Goal: Task Accomplishment & Management: Manage account settings

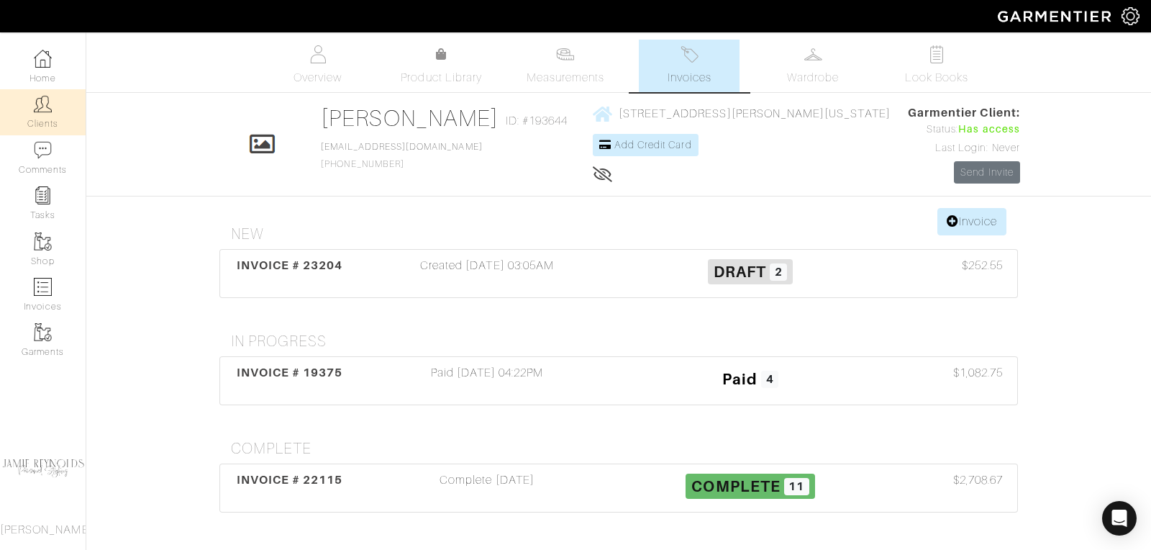
click at [55, 101] on link "Clients" at bounding box center [43, 111] width 86 height 45
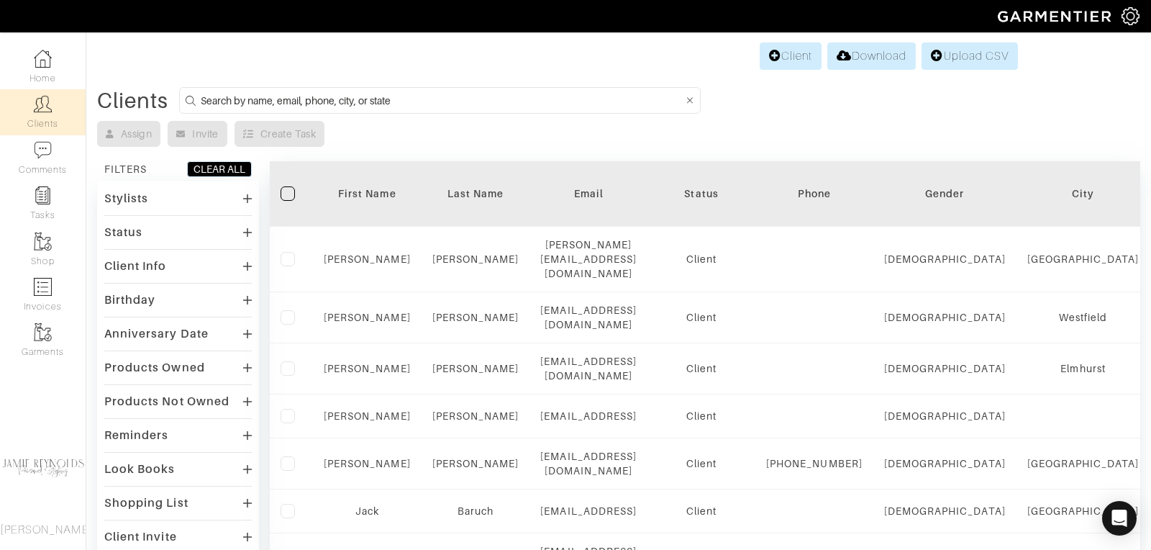
click at [340, 96] on input at bounding box center [442, 100] width 482 height 18
type input "lynette neumann"
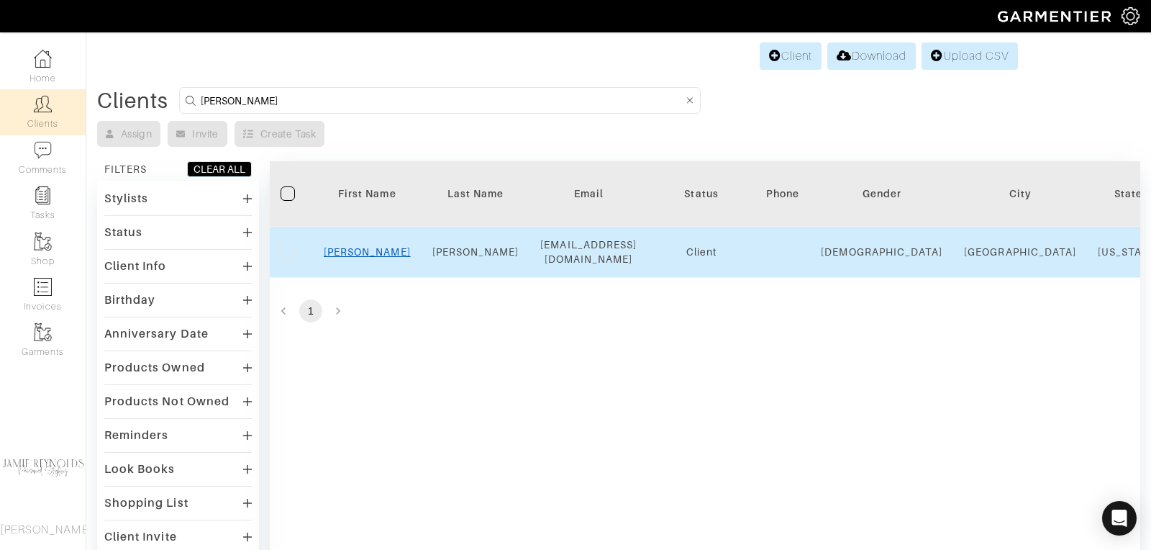
click at [361, 246] on link "Lynette" at bounding box center [367, 252] width 87 height 12
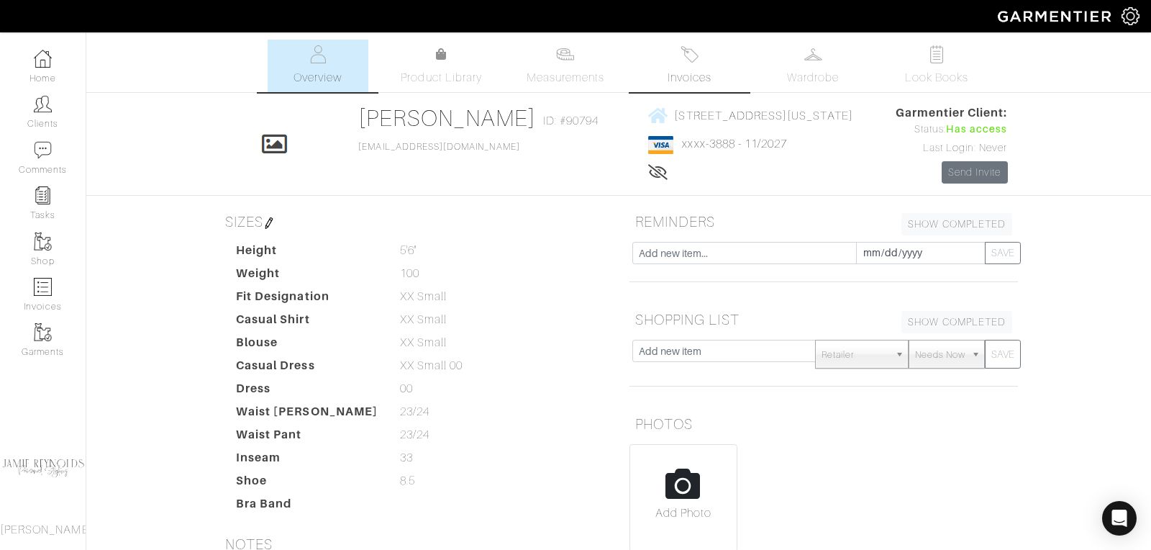
click at [698, 73] on span "Invoices" at bounding box center [690, 77] width 44 height 17
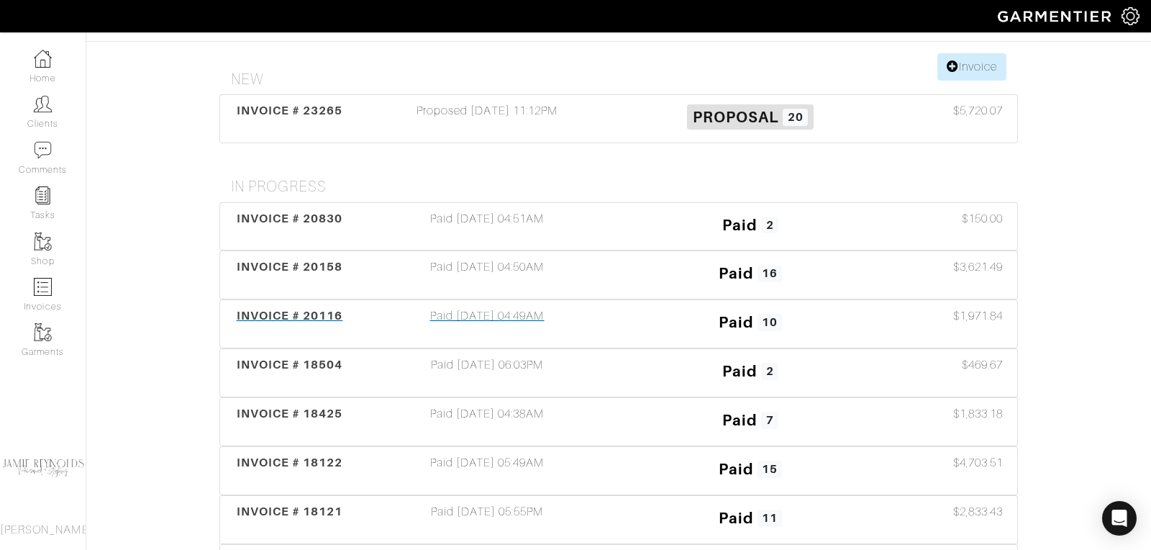
scroll to position [155, 0]
click at [328, 313] on span "INVOICE # 20116" at bounding box center [290, 315] width 107 height 14
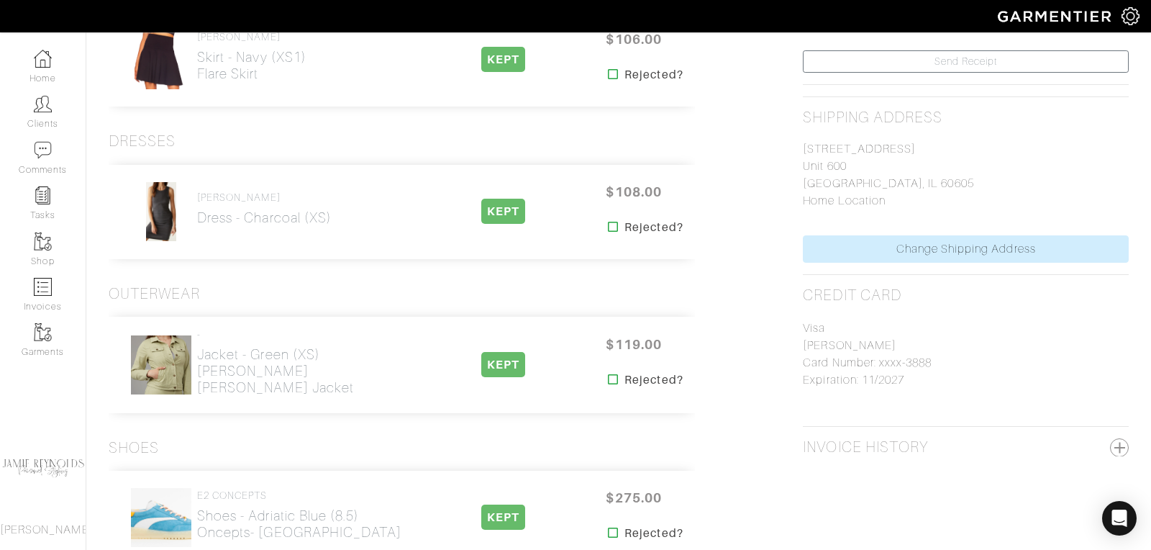
scroll to position [363, 0]
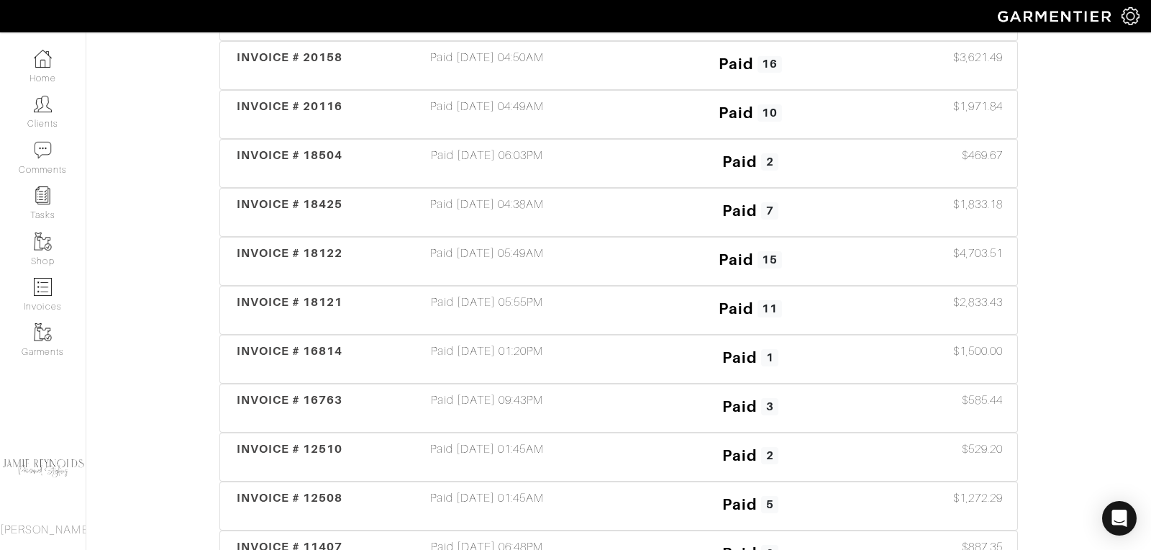
scroll to position [155, 0]
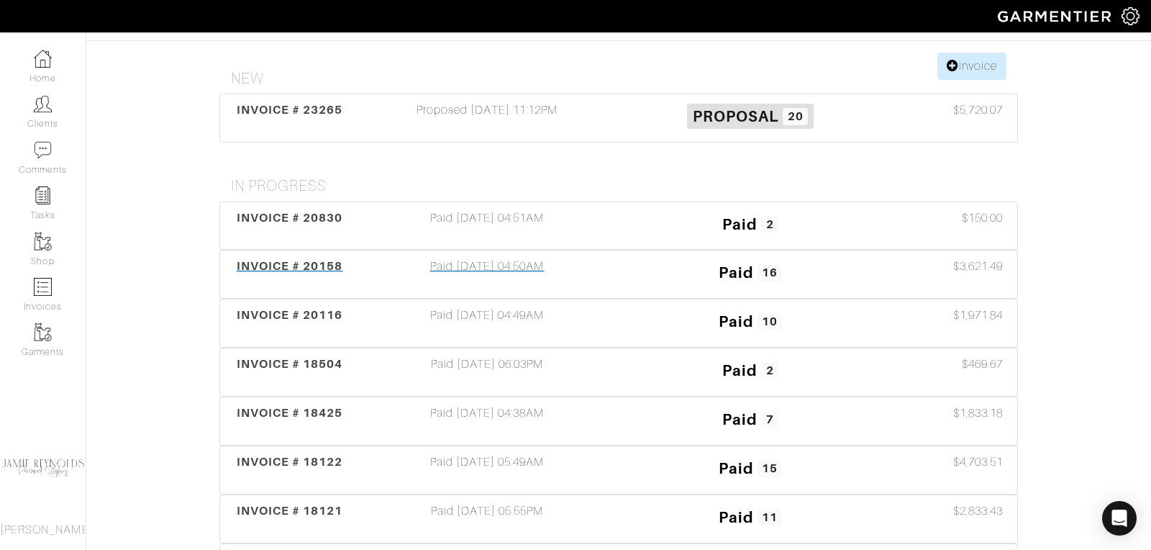
click at [255, 262] on span "INVOICE # 20158" at bounding box center [290, 266] width 107 height 14
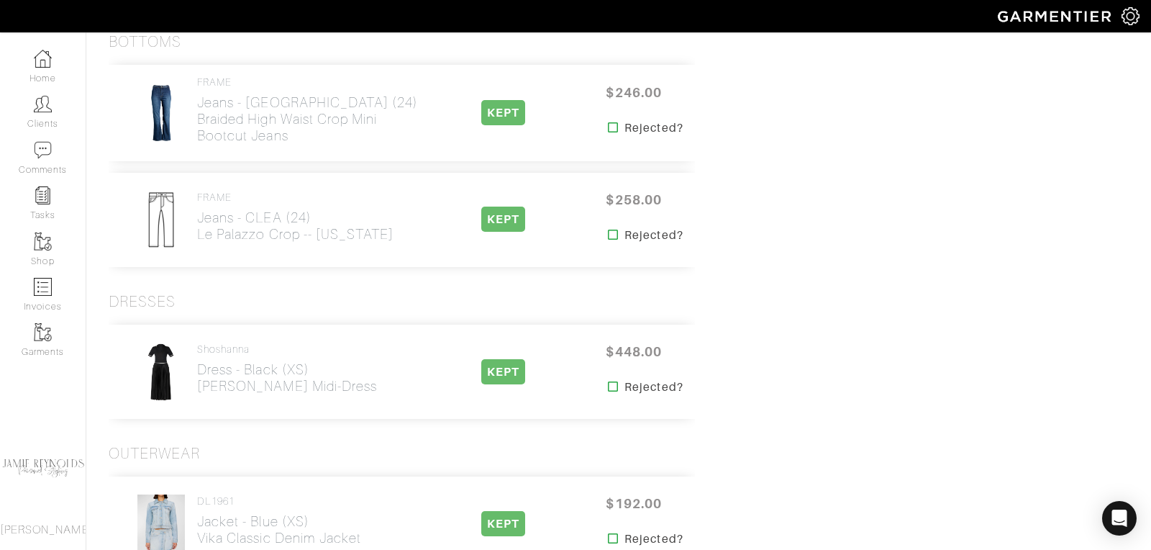
scroll to position [1366, 0]
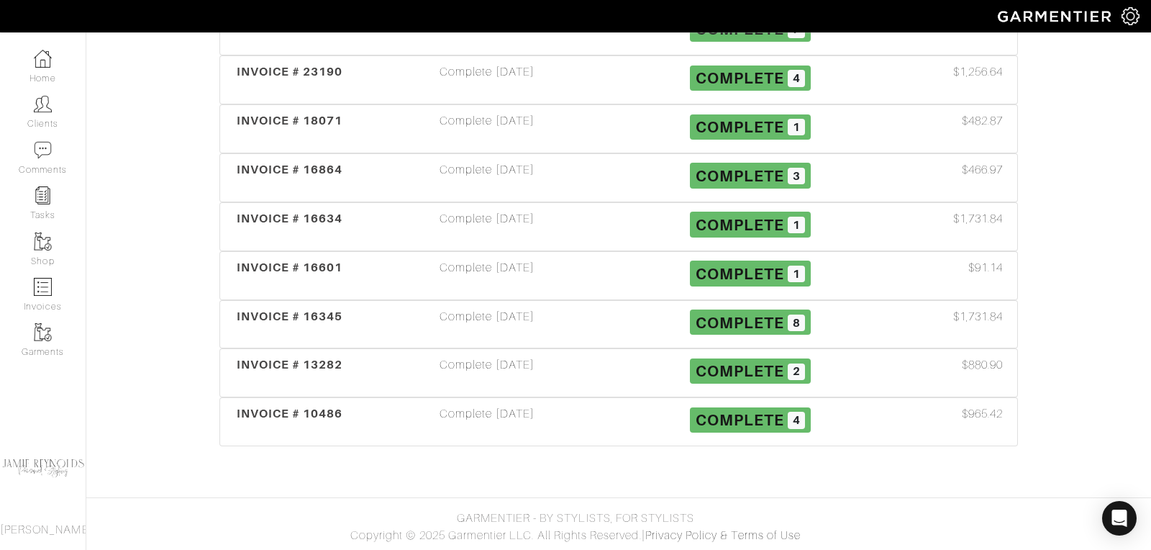
scroll to position [155, 0]
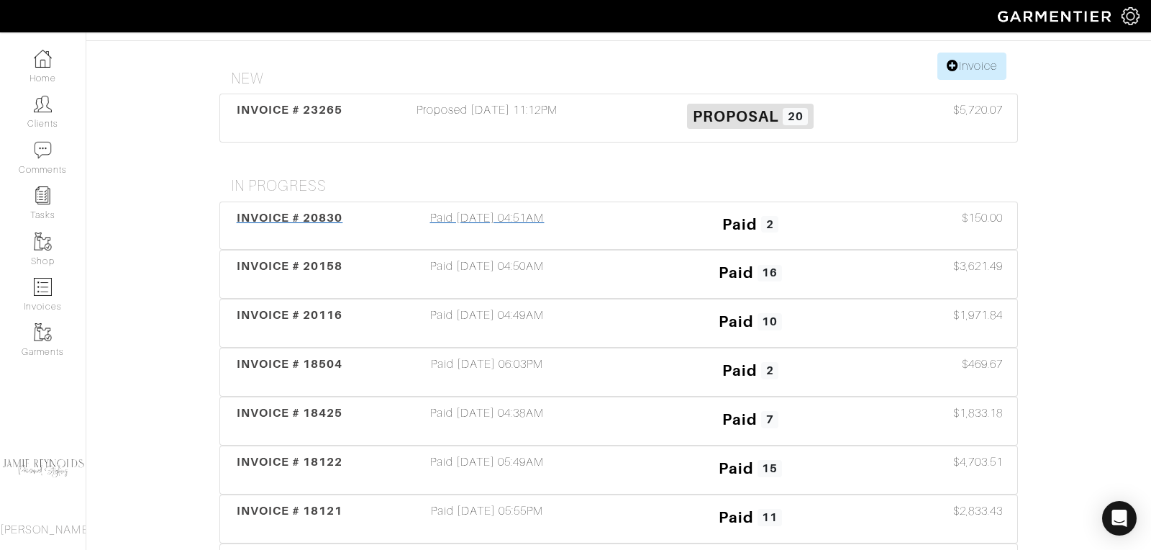
click at [338, 215] on span "INVOICE # 20830" at bounding box center [290, 218] width 107 height 14
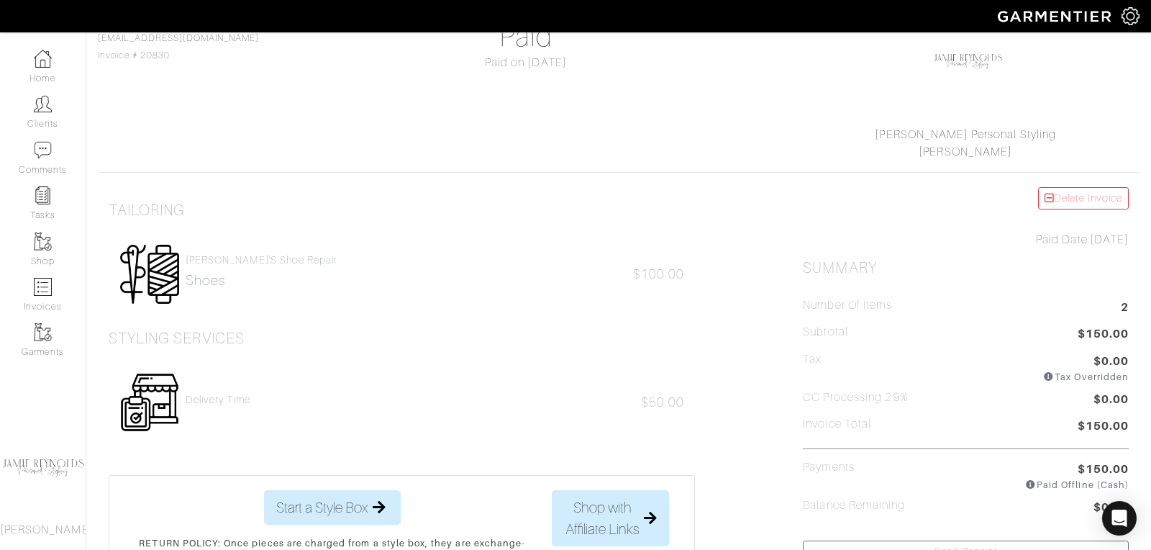
scroll to position [144, 0]
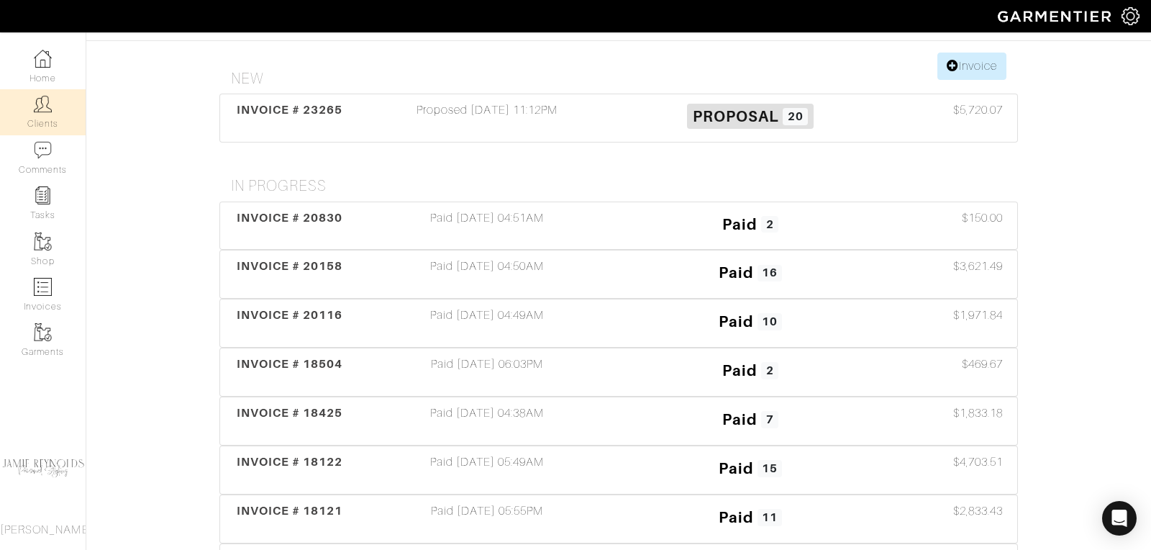
click at [33, 119] on link "Clients" at bounding box center [43, 111] width 86 height 45
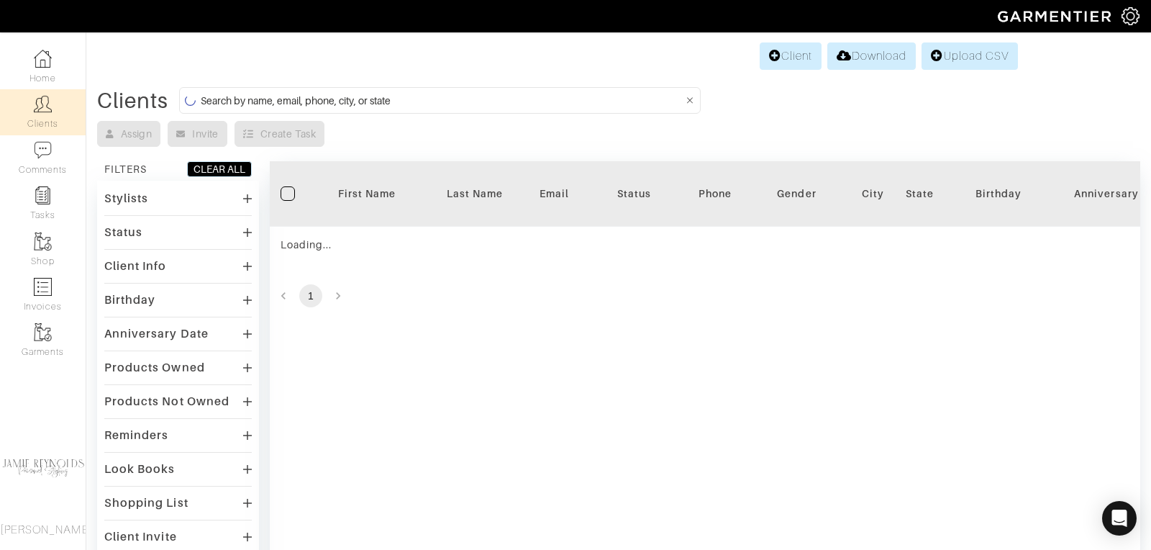
click at [268, 89] on form at bounding box center [440, 100] width 522 height 27
click at [268, 101] on input at bounding box center [442, 100] width 482 height 18
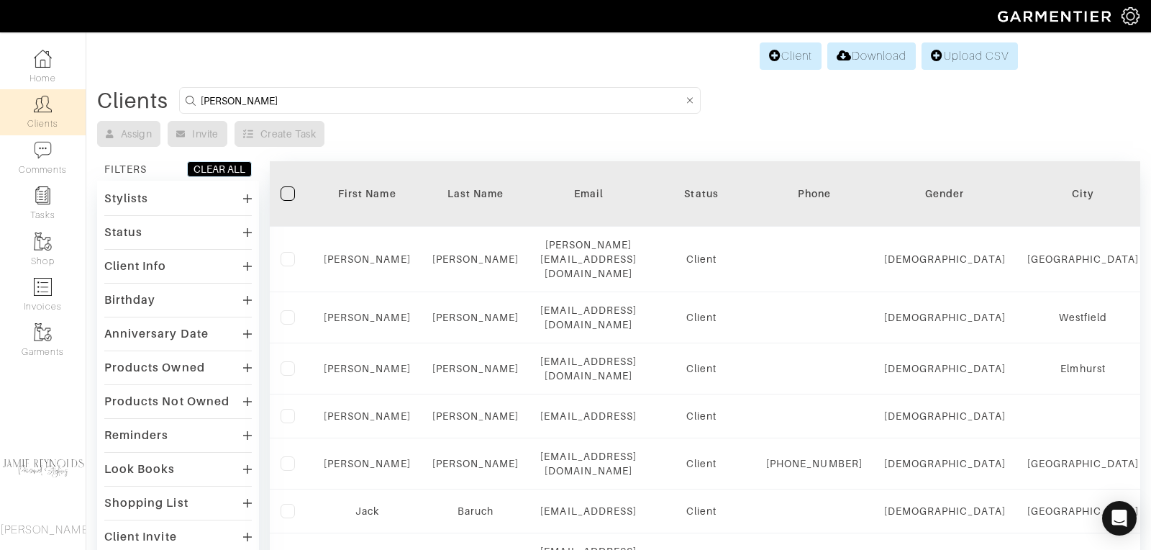
type input "david baruch"
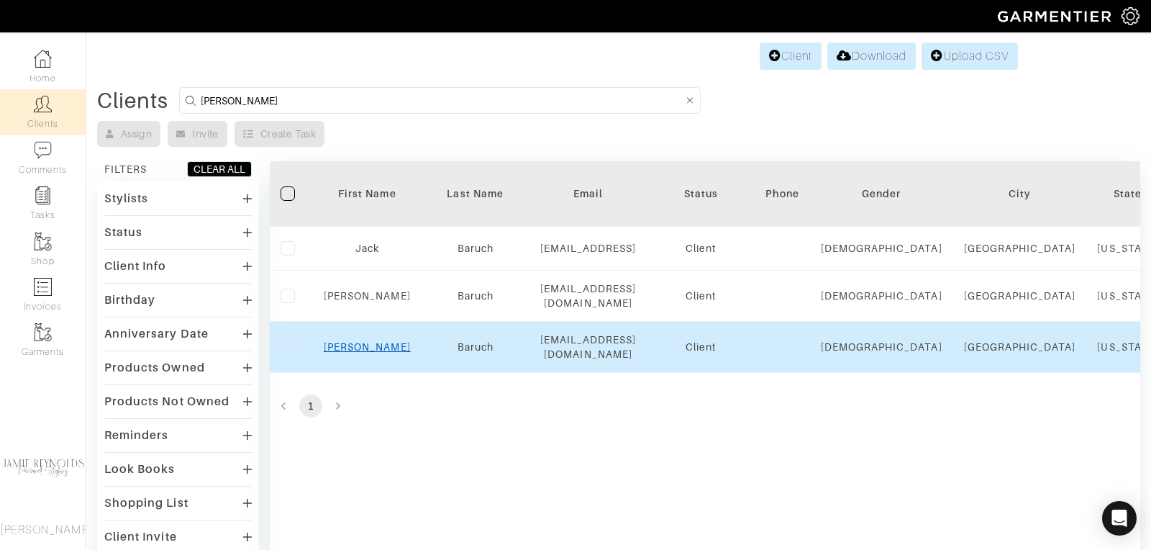
click at [369, 341] on link "David" at bounding box center [367, 347] width 87 height 12
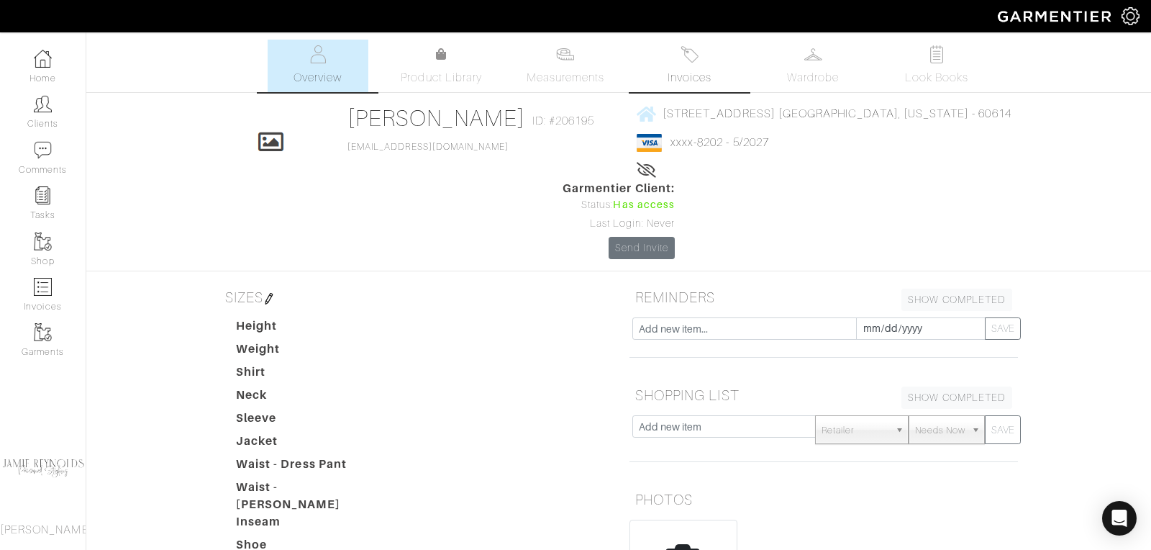
click at [694, 73] on span "Invoices" at bounding box center [690, 77] width 44 height 17
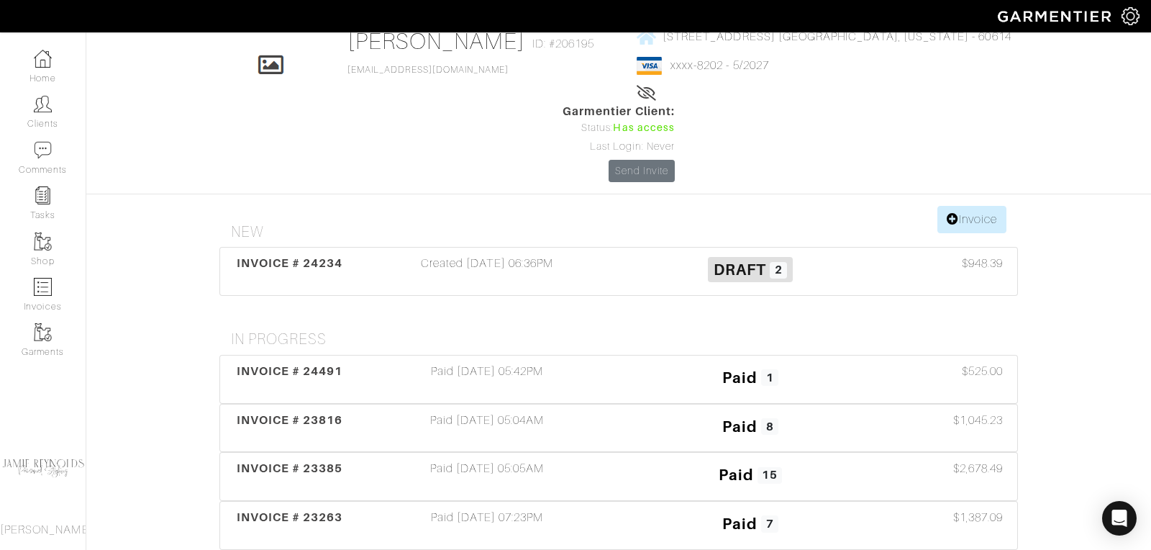
scroll to position [119, 0]
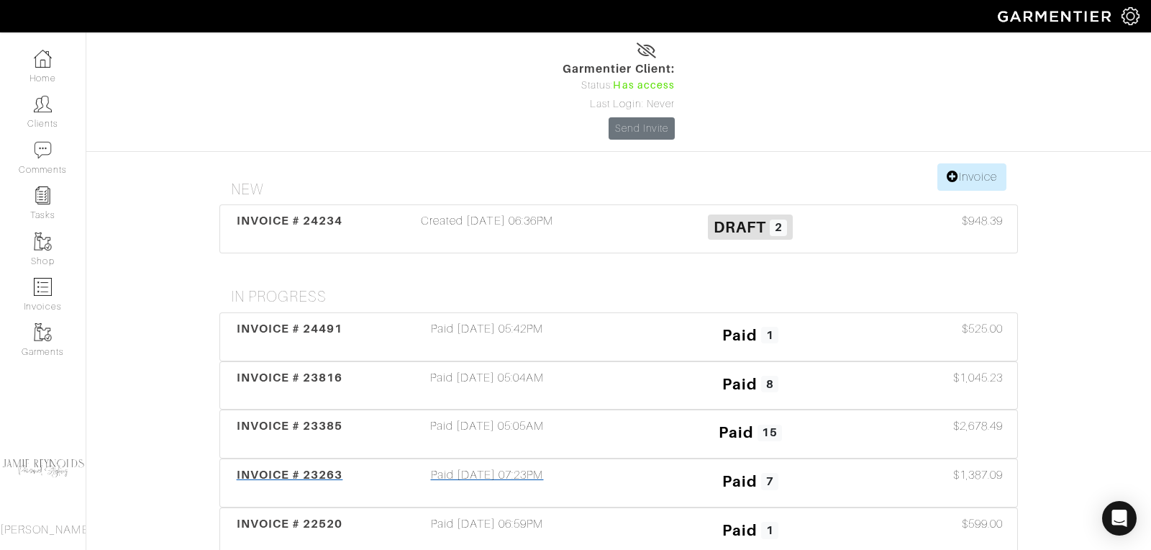
click at [328, 468] on span "INVOICE # 23263" at bounding box center [290, 475] width 107 height 14
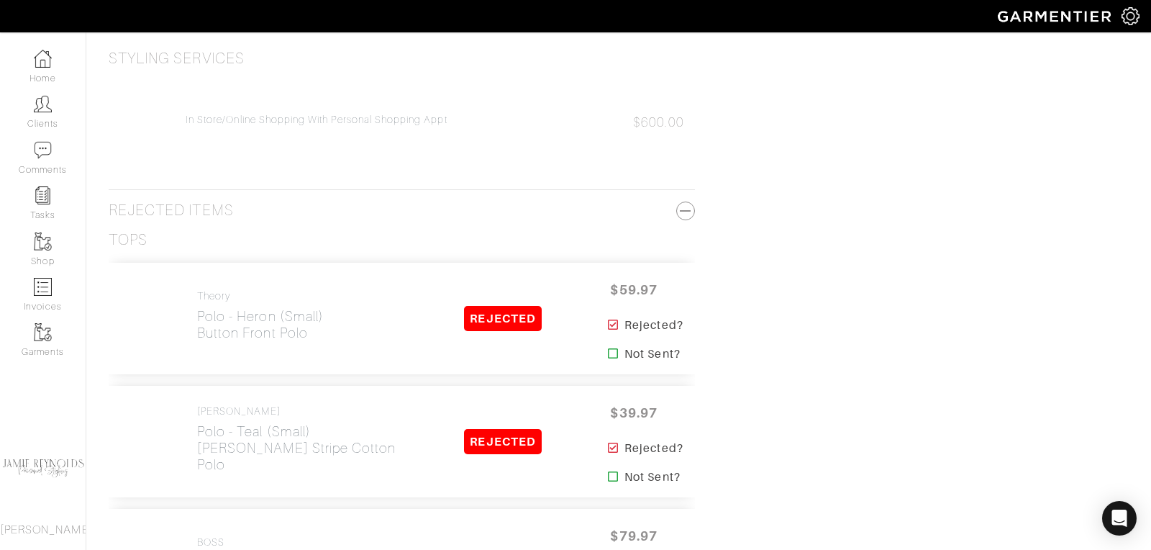
scroll to position [929, 0]
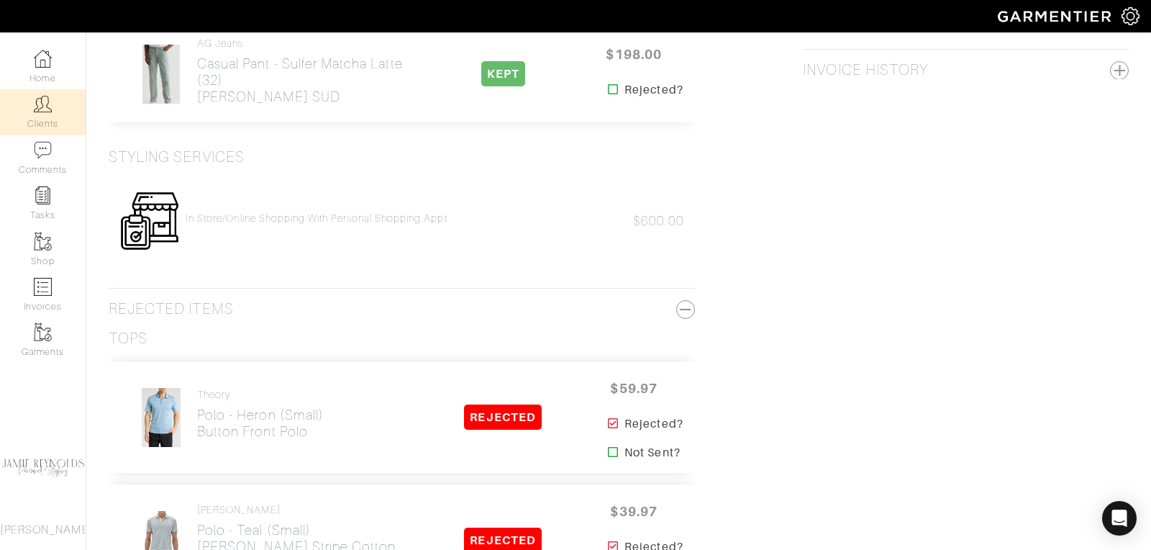
click at [53, 109] on link "Clients" at bounding box center [43, 111] width 86 height 45
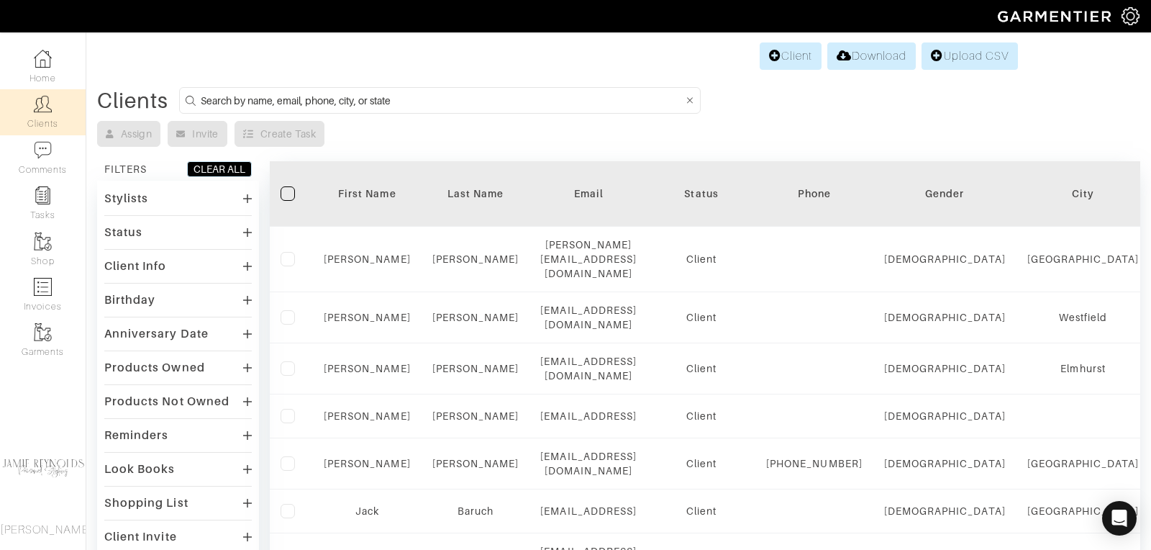
click at [307, 89] on form at bounding box center [440, 100] width 522 height 27
click at [307, 91] on input at bounding box center [442, 100] width 482 height 18
type input "holly"
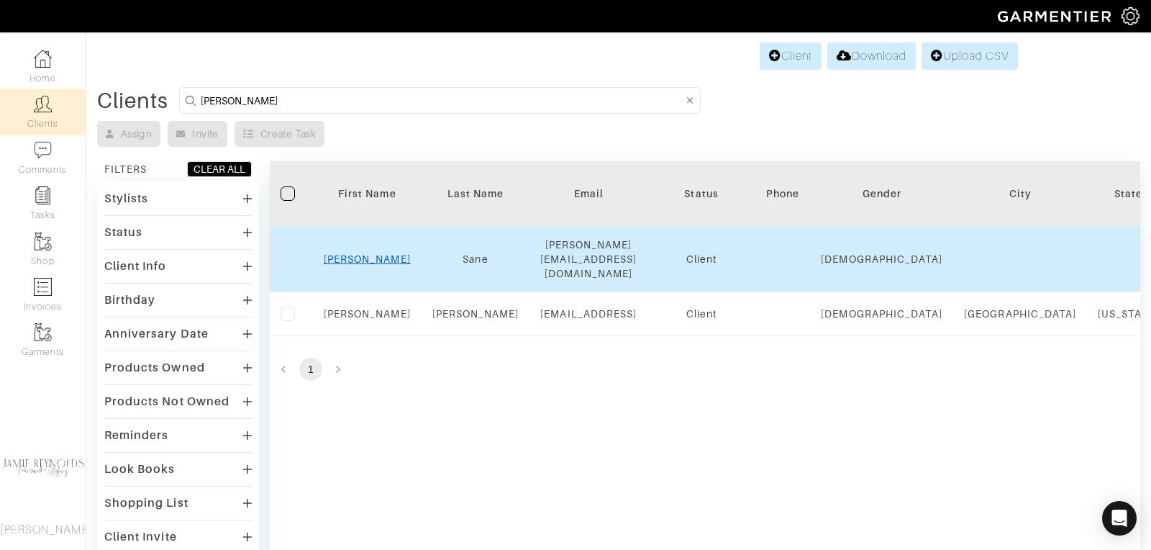
click at [363, 253] on link "Holly" at bounding box center [367, 259] width 87 height 12
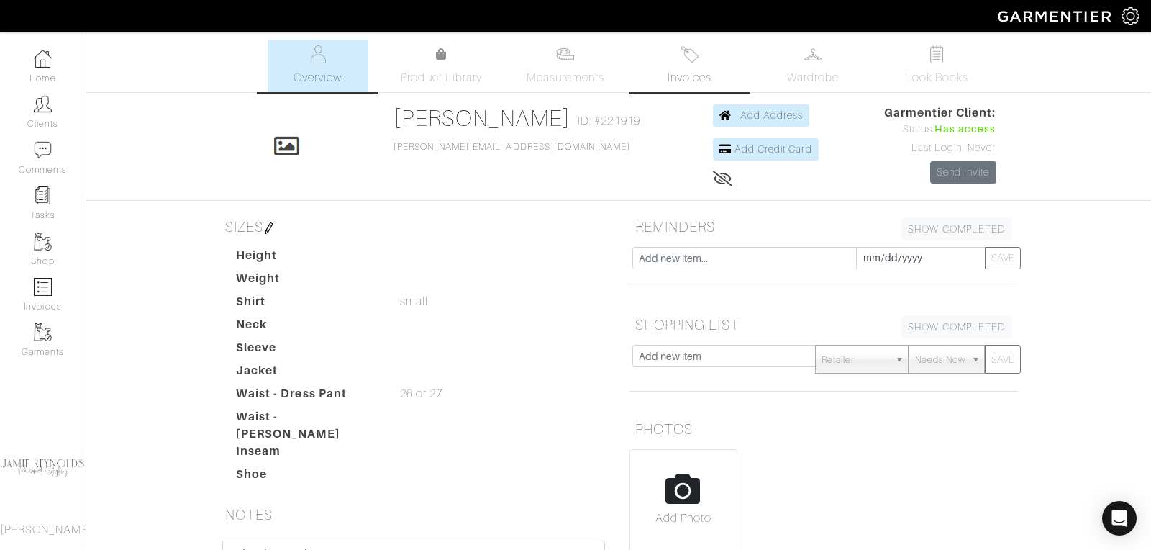
click at [702, 68] on link "Invoices" at bounding box center [689, 66] width 101 height 53
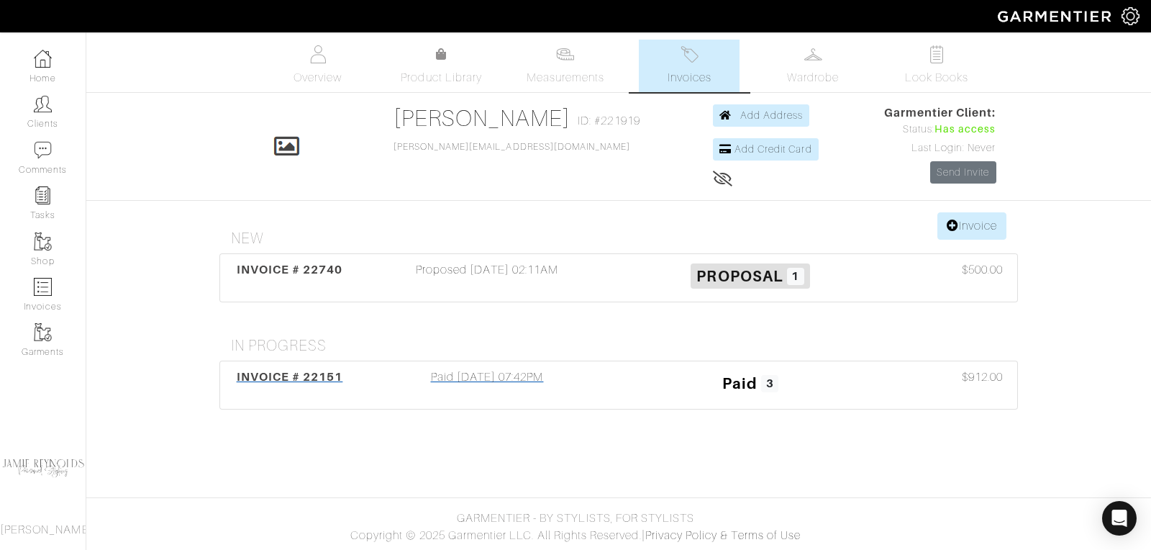
click at [312, 376] on span "INVOICE # 22151" at bounding box center [290, 377] width 107 height 14
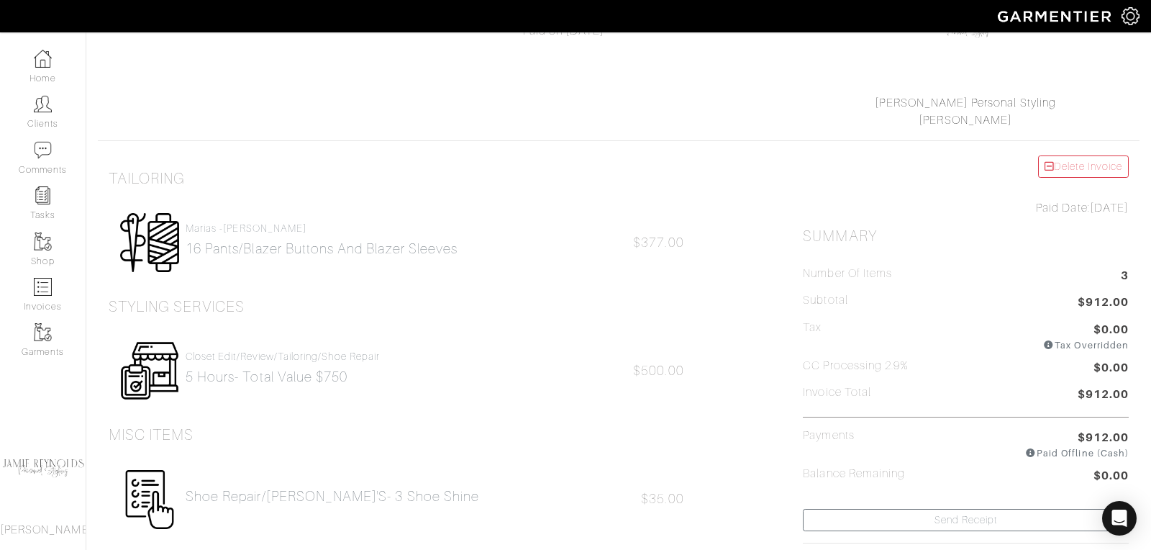
scroll to position [164, 0]
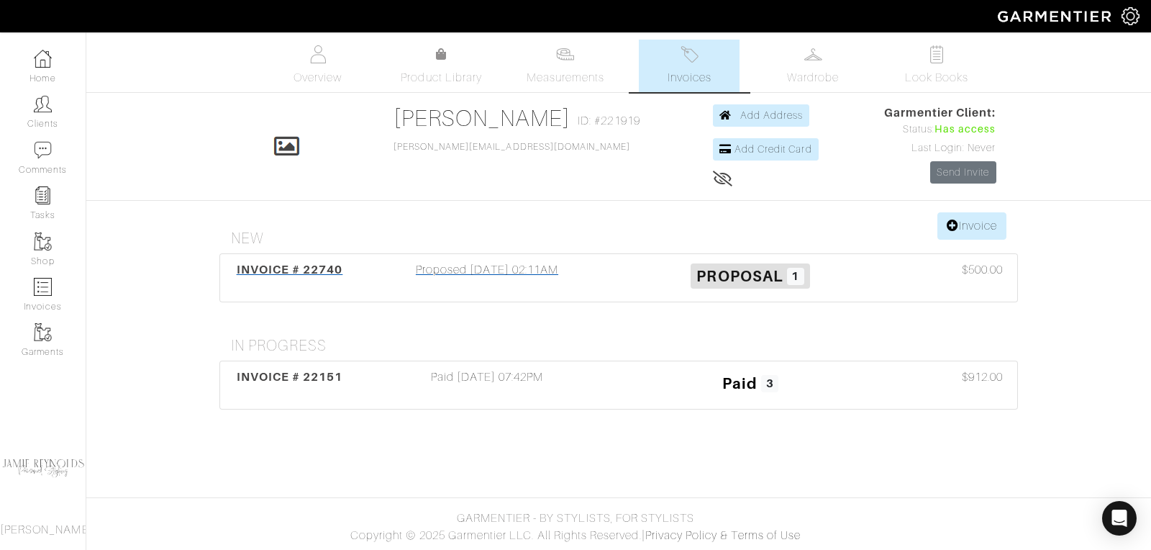
click at [281, 268] on span "INVOICE # 22740" at bounding box center [290, 270] width 107 height 14
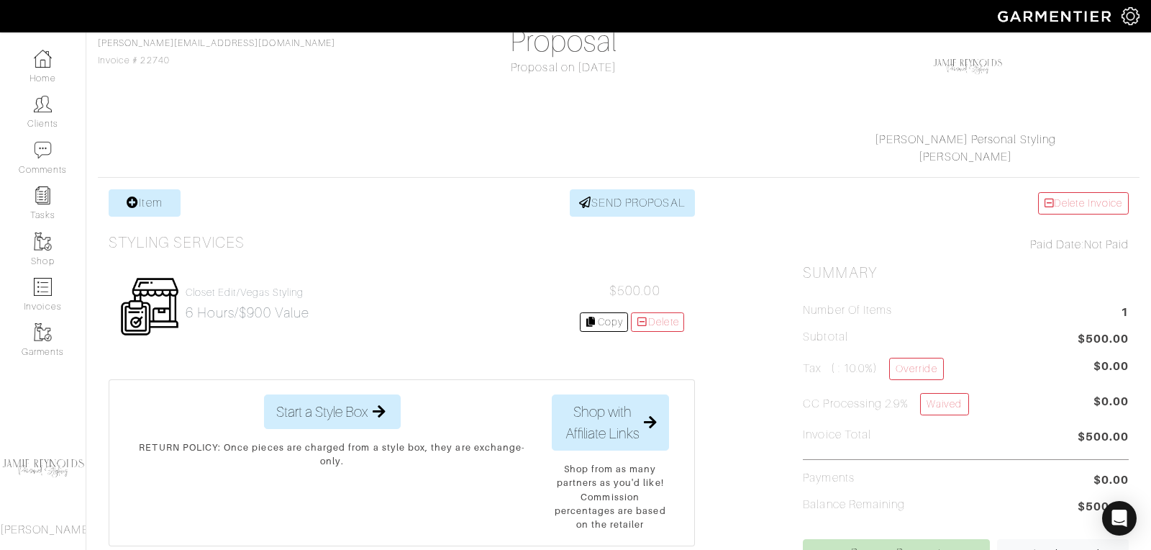
scroll to position [76, 0]
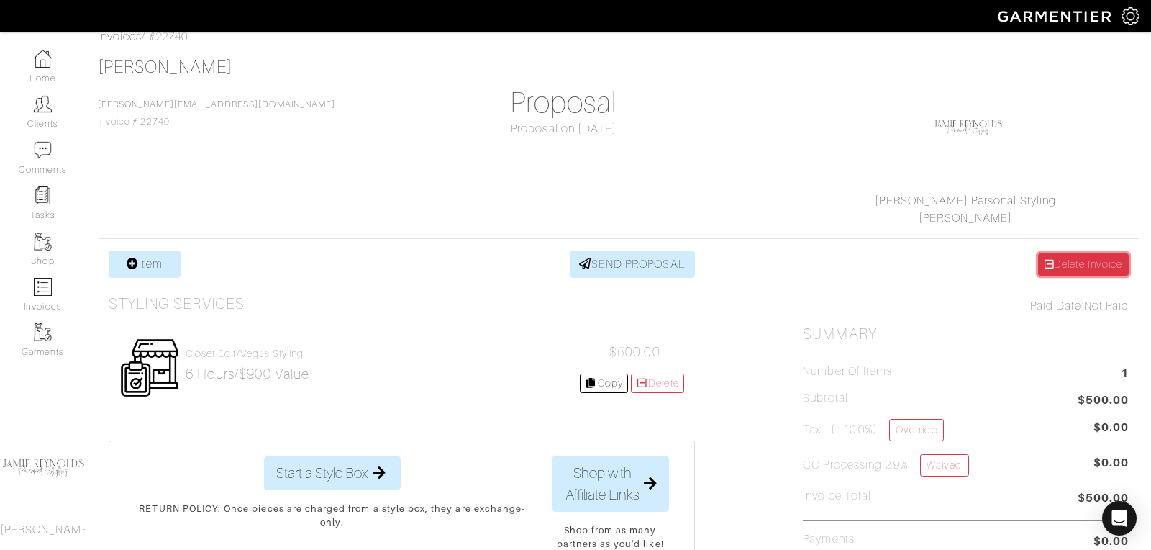
click at [1066, 264] on link "Delete Invoice" at bounding box center [1083, 264] width 91 height 22
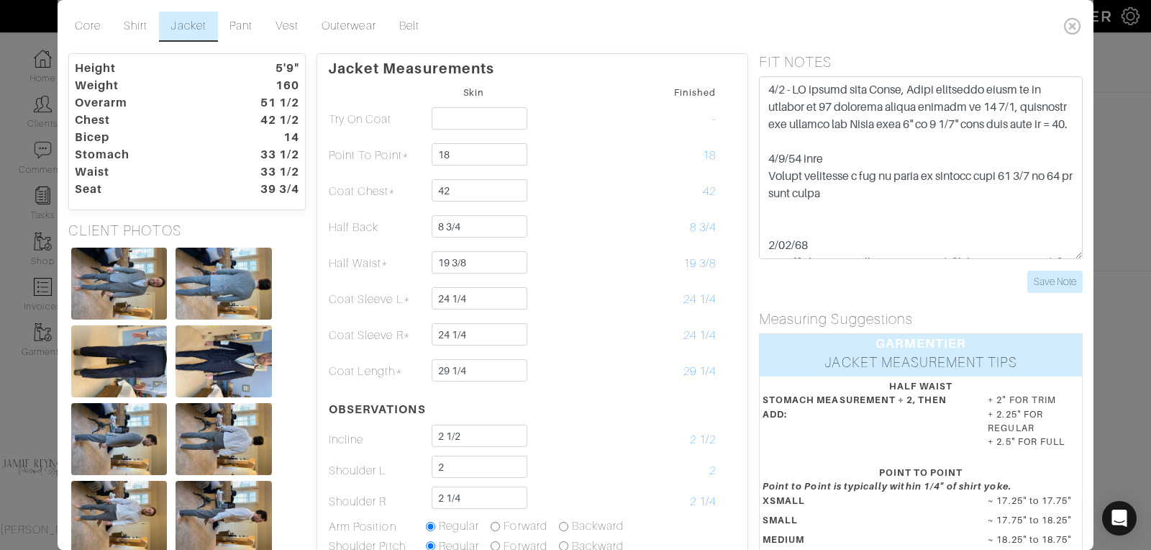
scroll to position [193, 0]
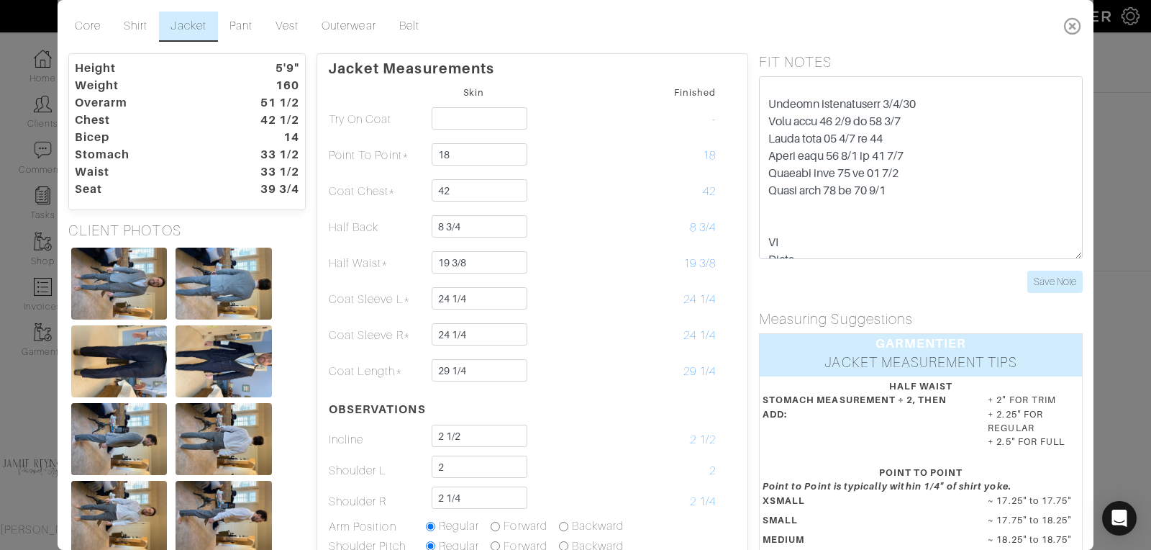
click at [1069, 27] on icon at bounding box center [1074, 26] width 30 height 29
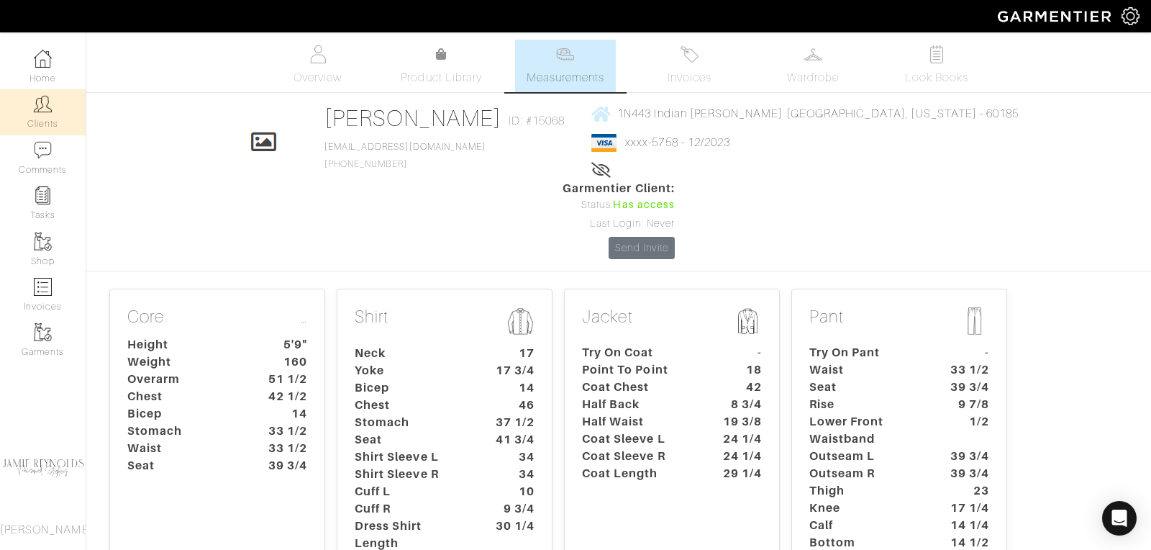
click at [33, 107] on link "Clients" at bounding box center [43, 111] width 86 height 45
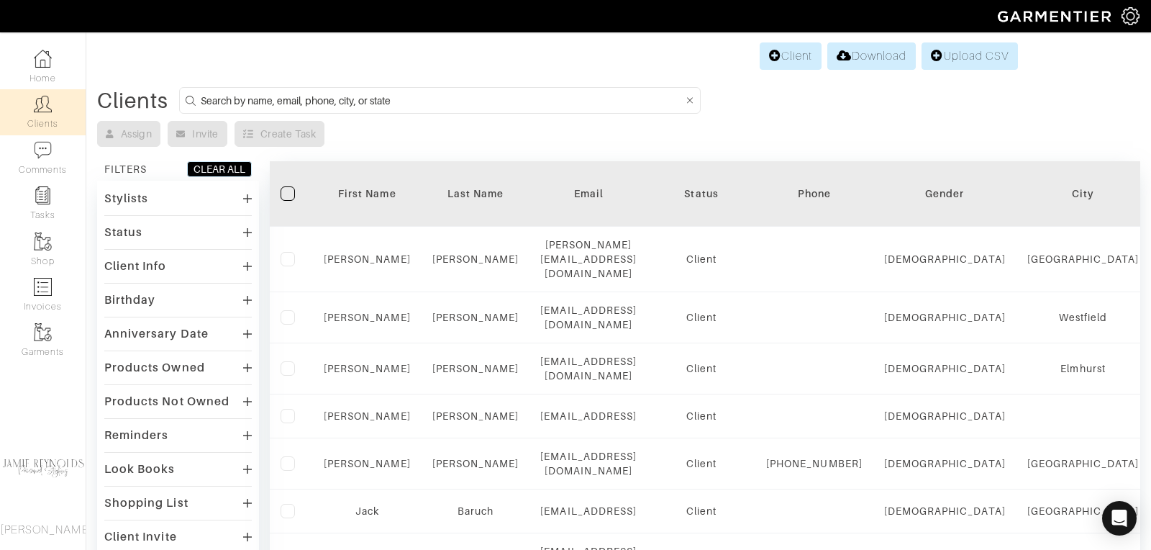
click at [269, 101] on input at bounding box center [442, 100] width 482 height 18
type input "erin anderson"
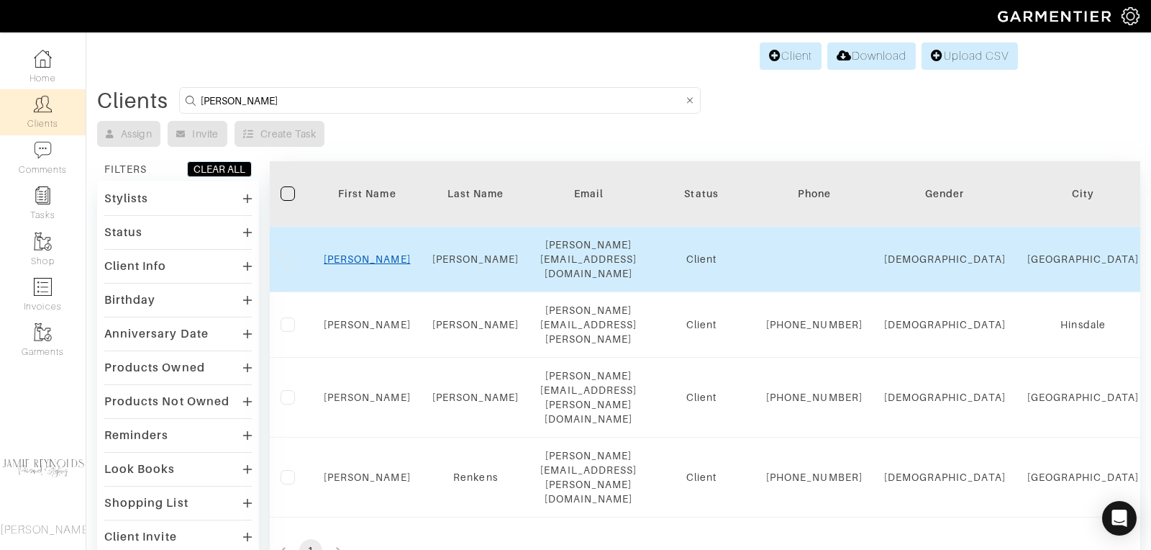
click at [366, 253] on link "Erin" at bounding box center [367, 259] width 87 height 12
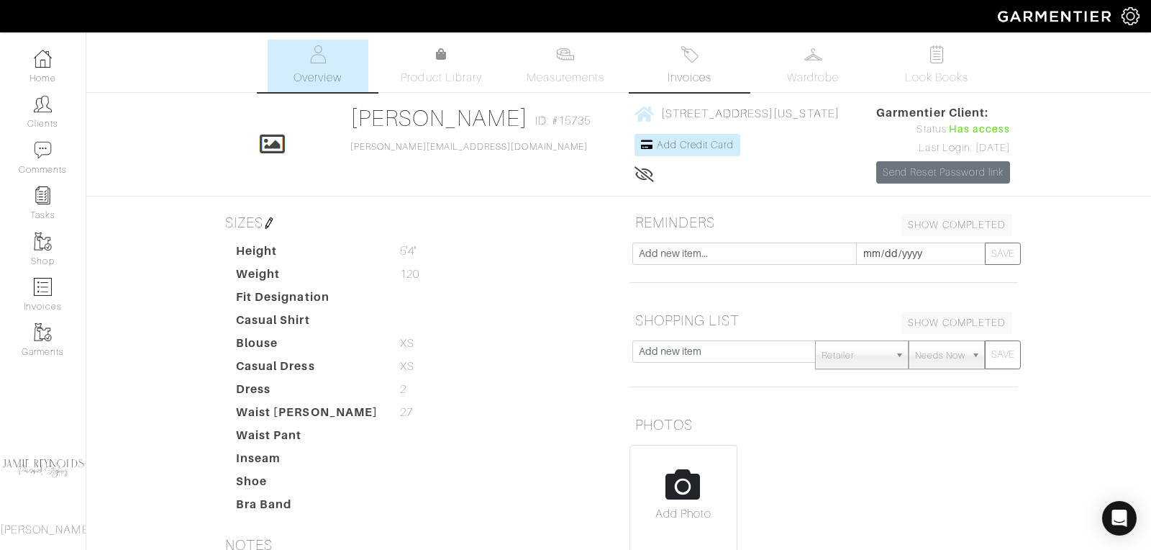
click at [695, 72] on span "Invoices" at bounding box center [690, 77] width 44 height 17
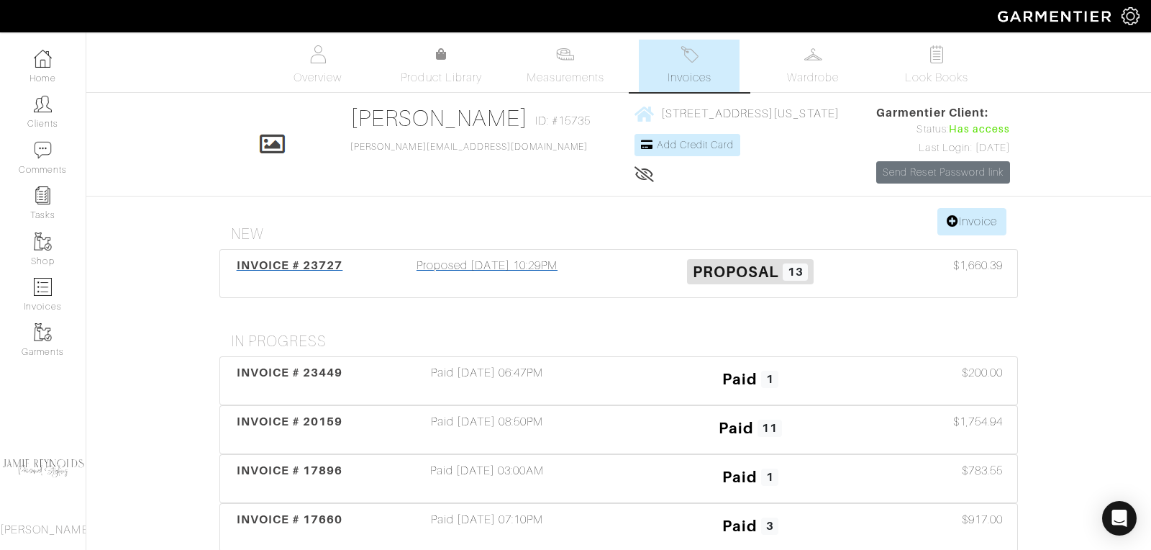
click at [332, 261] on span "INVOICE # 23727" at bounding box center [290, 265] width 107 height 14
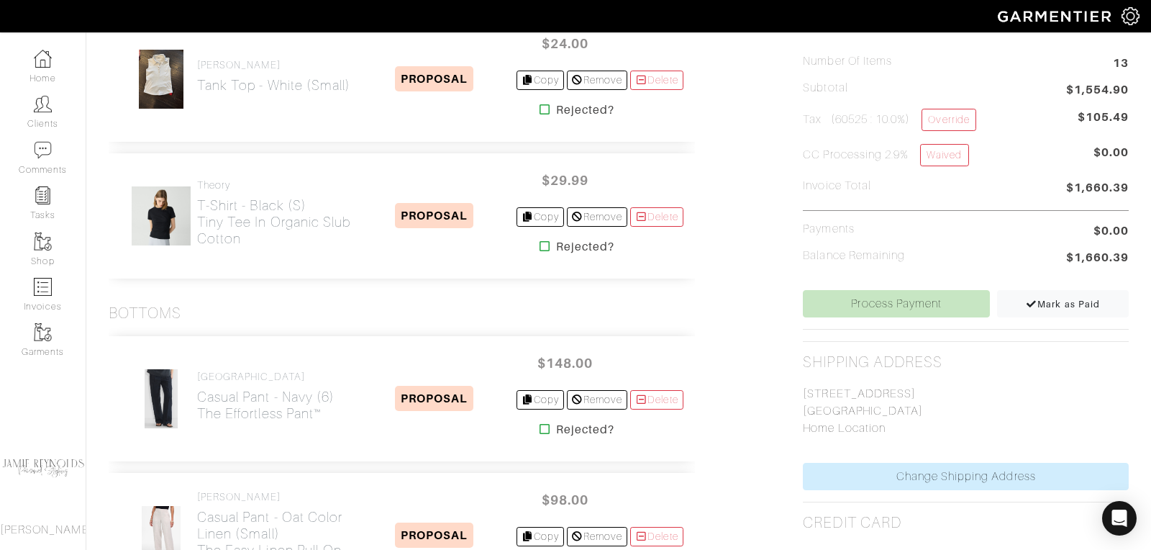
scroll to position [474, 0]
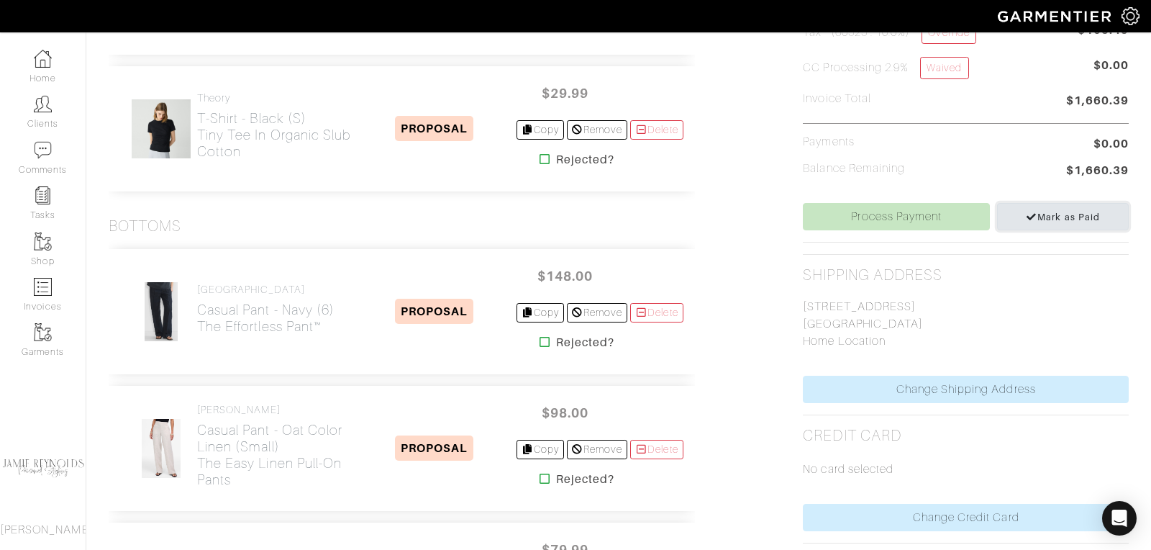
click at [1048, 215] on span "Mark as Paid" at bounding box center [1063, 217] width 74 height 11
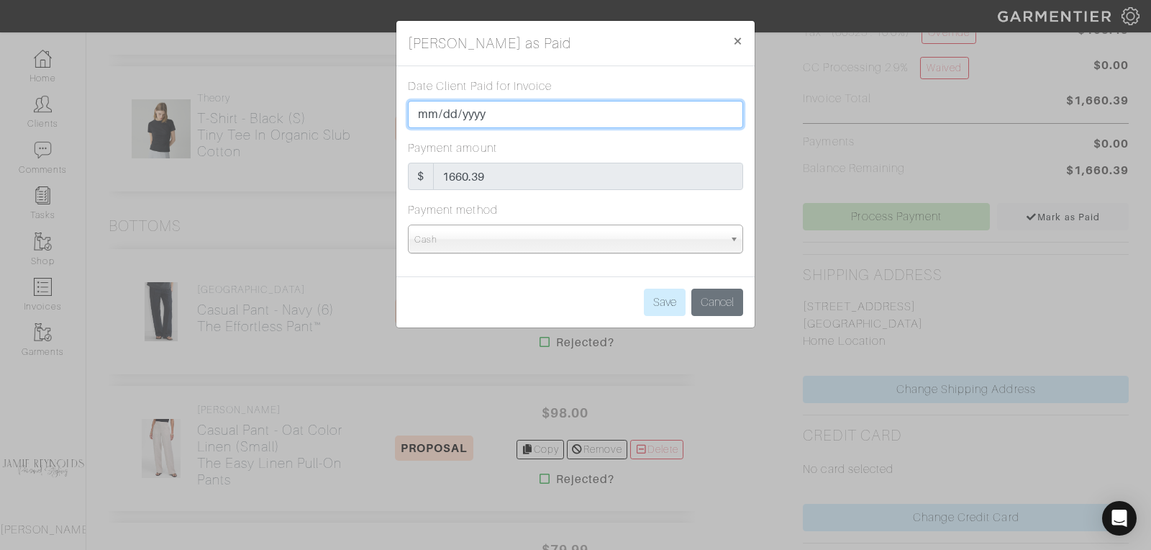
click at [500, 109] on input "[DATE]" at bounding box center [575, 114] width 335 height 27
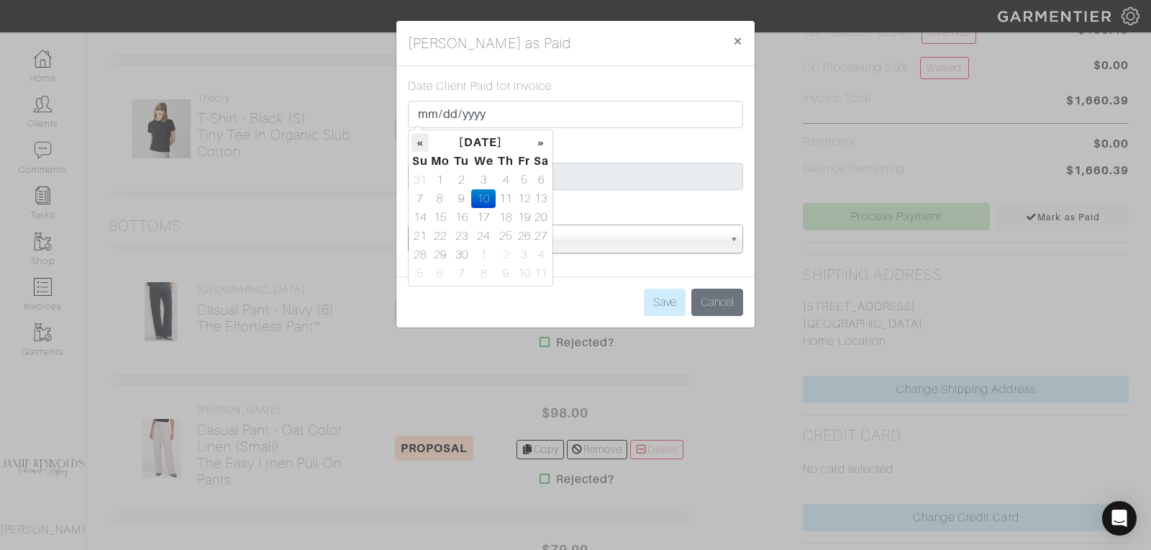
click at [424, 138] on th "«" at bounding box center [420, 142] width 17 height 19
click at [484, 251] on td "28" at bounding box center [483, 254] width 24 height 19
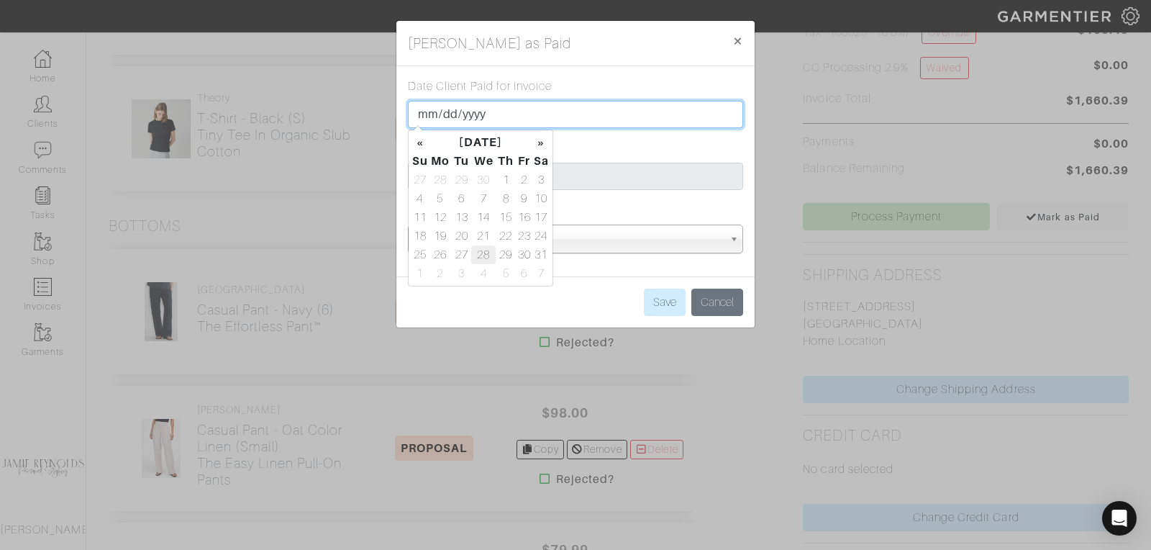
type input "2025-05-28"
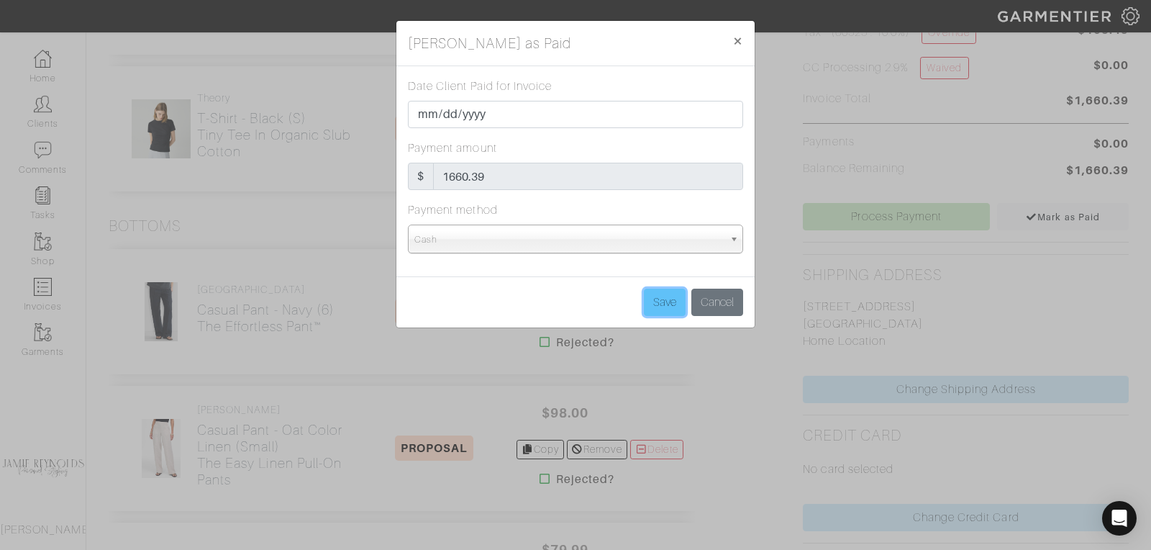
click at [668, 296] on input "Save" at bounding box center [665, 302] width 42 height 27
type input "Save"
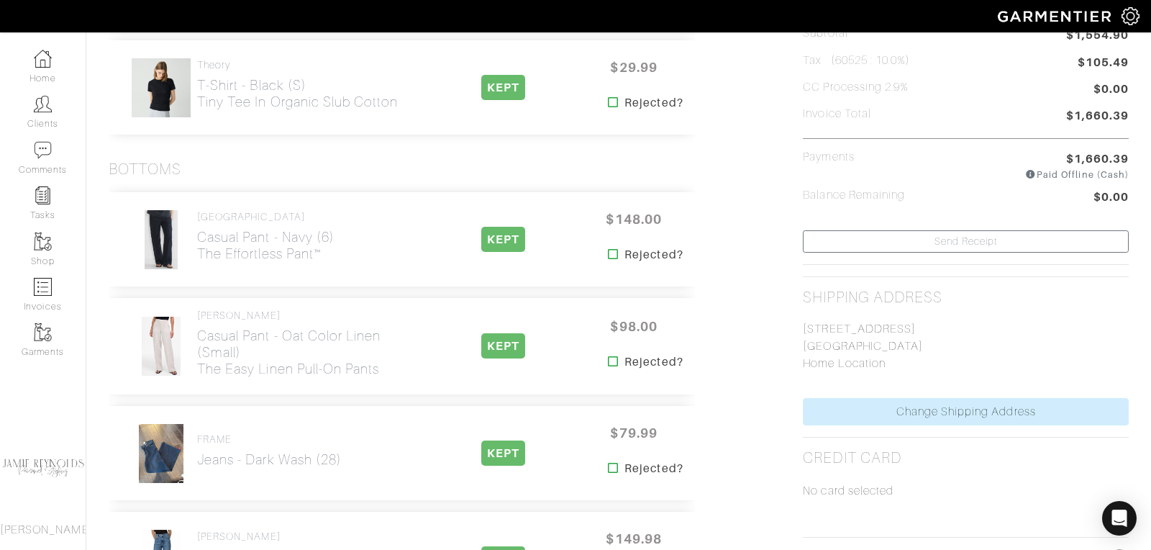
scroll to position [0, 0]
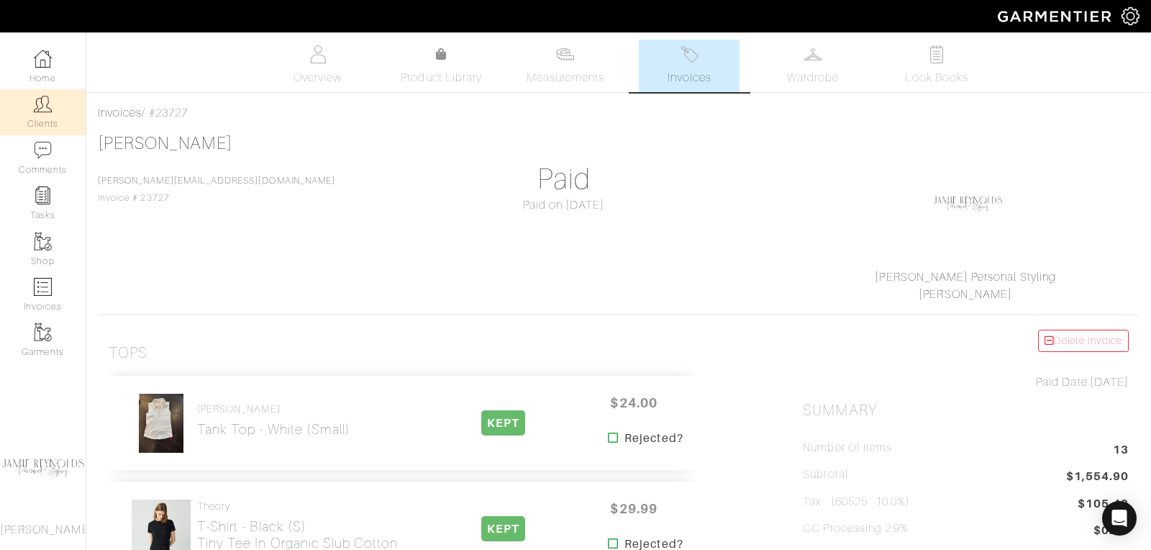
click at [32, 107] on link "Clients" at bounding box center [43, 111] width 86 height 45
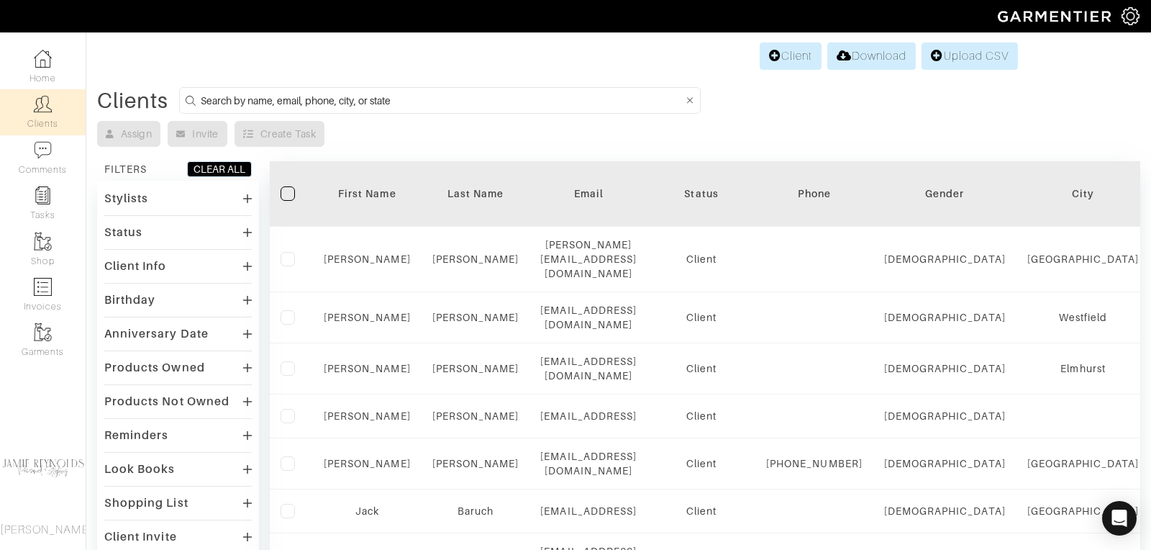
click at [308, 98] on input at bounding box center [442, 100] width 482 height 18
type input "david baruch"
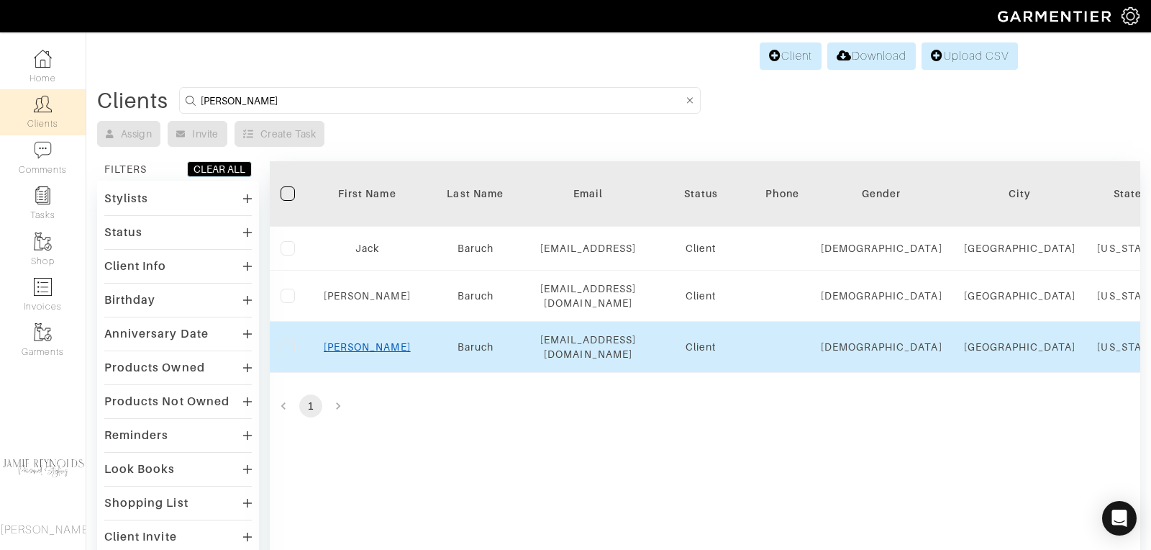
click at [371, 341] on link "David" at bounding box center [367, 347] width 87 height 12
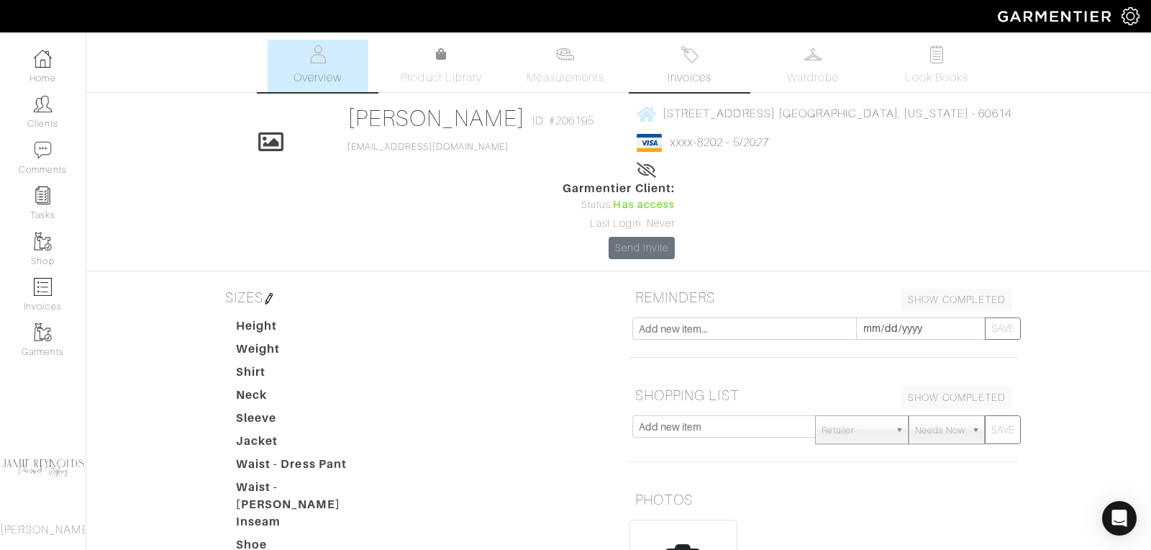
click at [699, 65] on link "Invoices" at bounding box center [689, 66] width 101 height 53
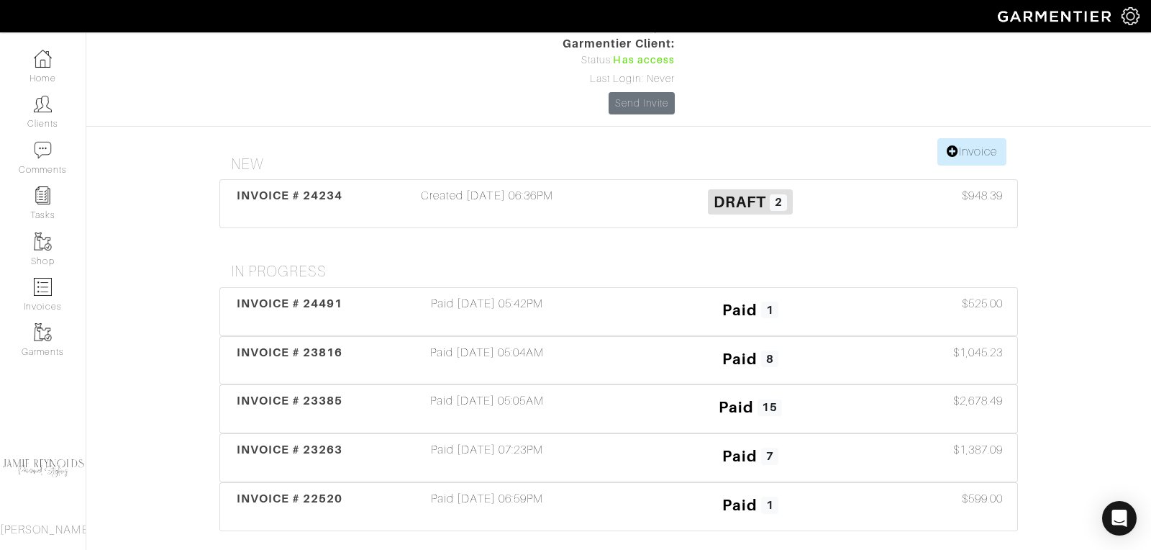
scroll to position [149, 0]
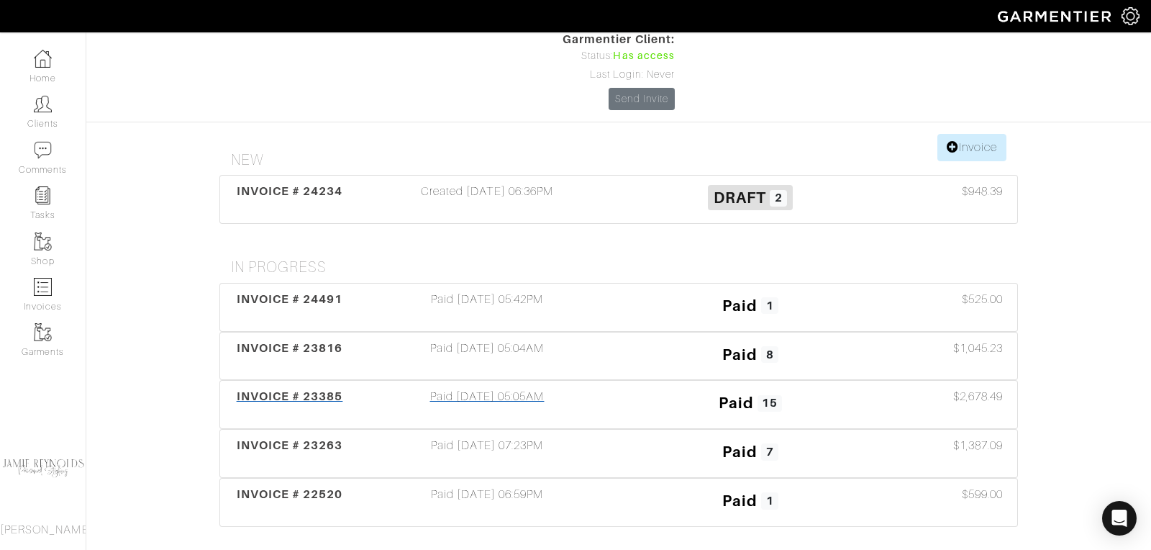
click at [300, 389] on span "INVOICE # 23385" at bounding box center [290, 396] width 107 height 14
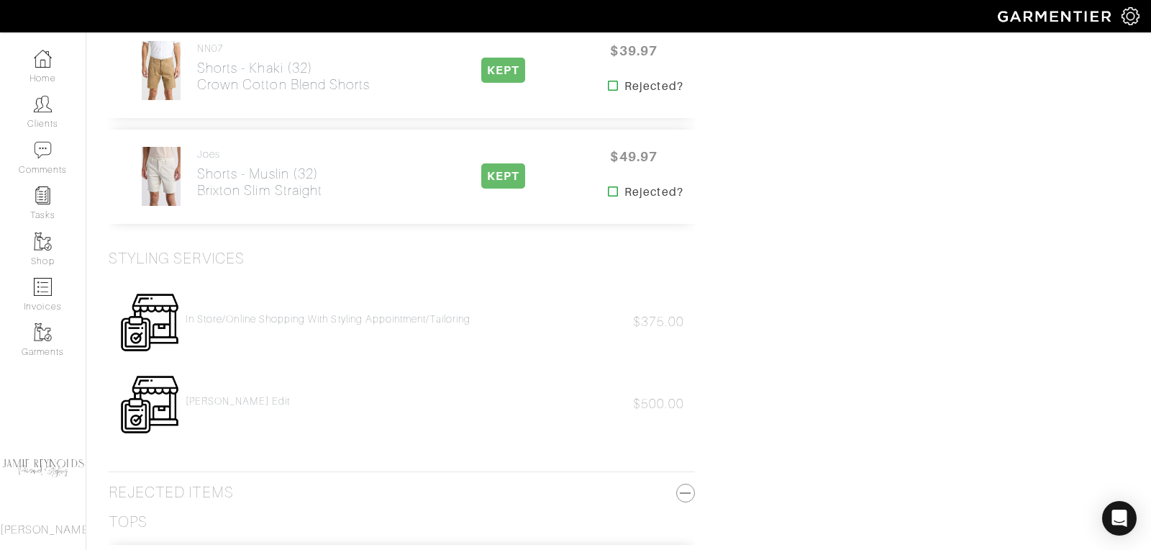
scroll to position [1596, 0]
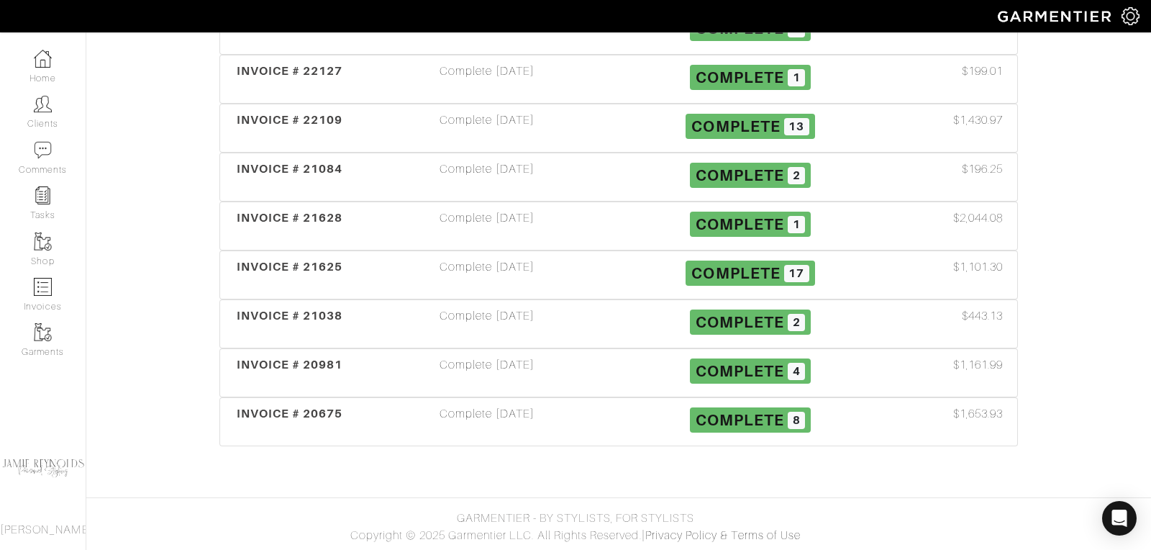
scroll to position [149, 0]
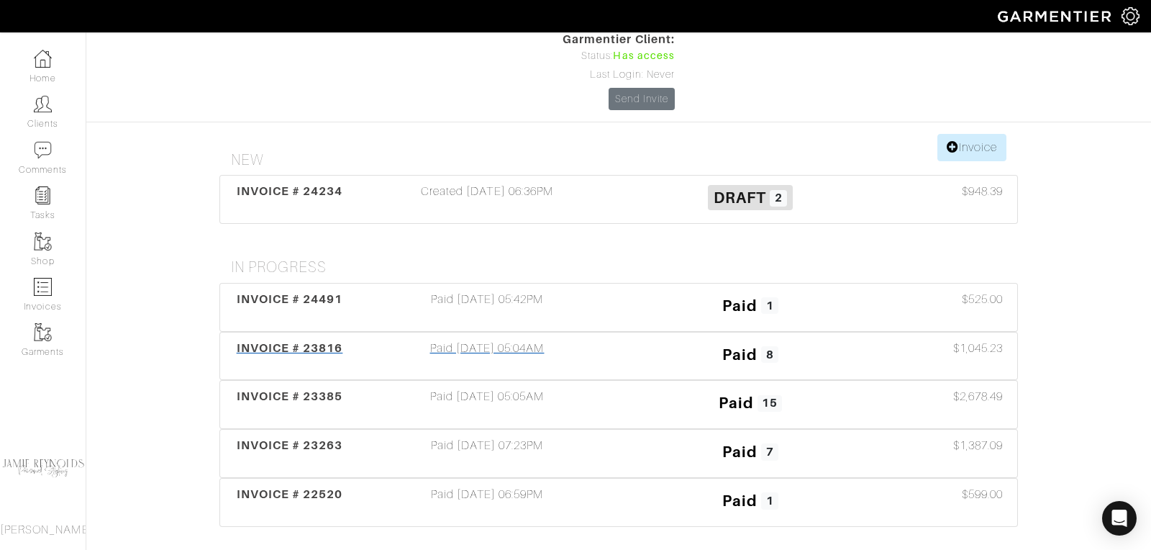
click at [299, 341] on span "INVOICE # 23816" at bounding box center [290, 348] width 107 height 14
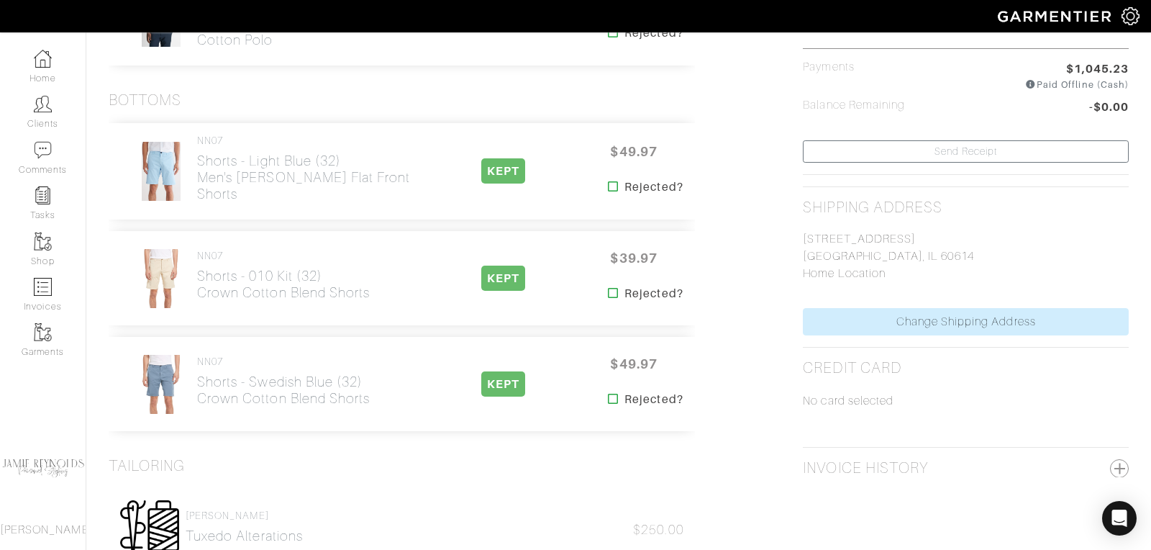
scroll to position [880, 0]
